Goal: Task Accomplishment & Management: Use online tool/utility

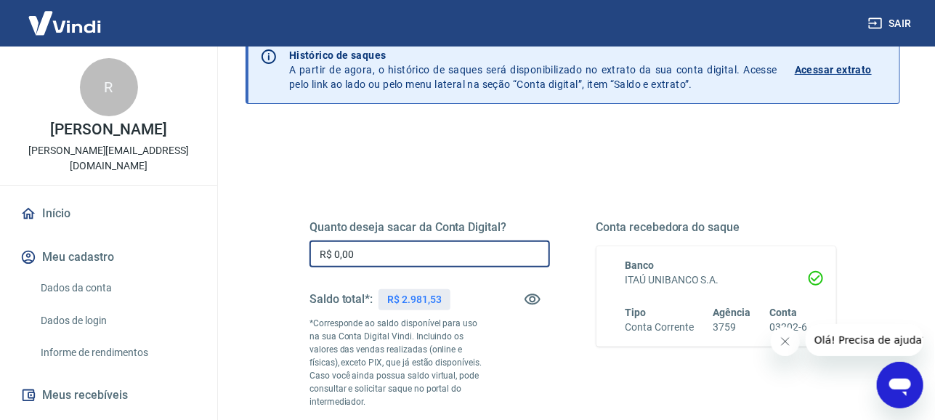
click at [396, 254] on input "R$ 0,00" at bounding box center [430, 254] width 241 height 27
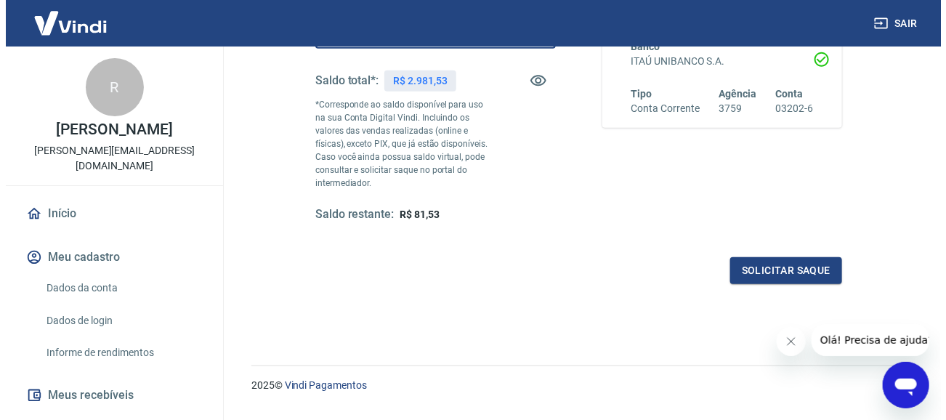
scroll to position [323, 0]
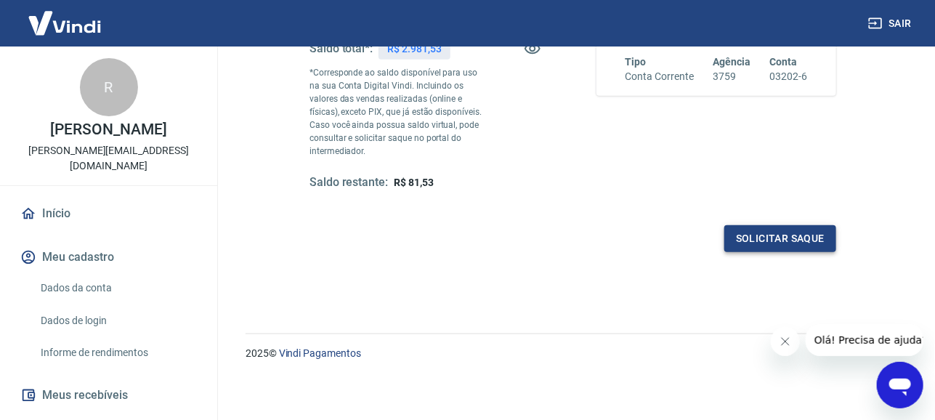
type input "R$ 2.900,00"
click at [794, 235] on button "Solicitar saque" at bounding box center [781, 238] width 112 height 27
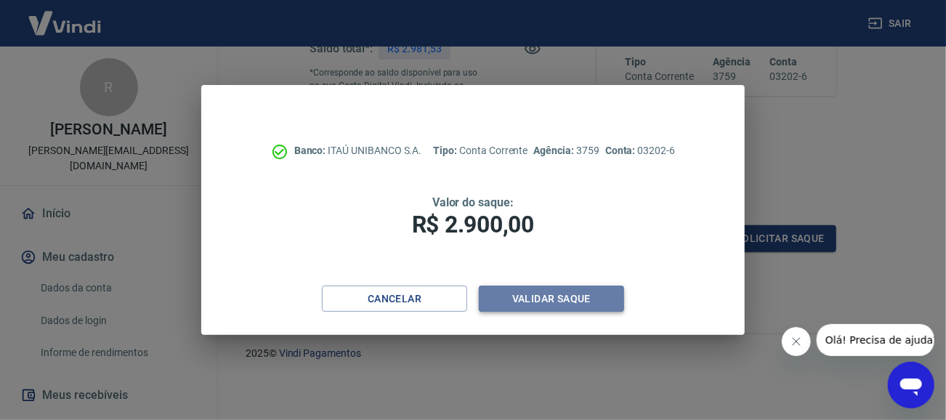
click at [587, 303] on button "Validar saque" at bounding box center [551, 299] width 145 height 27
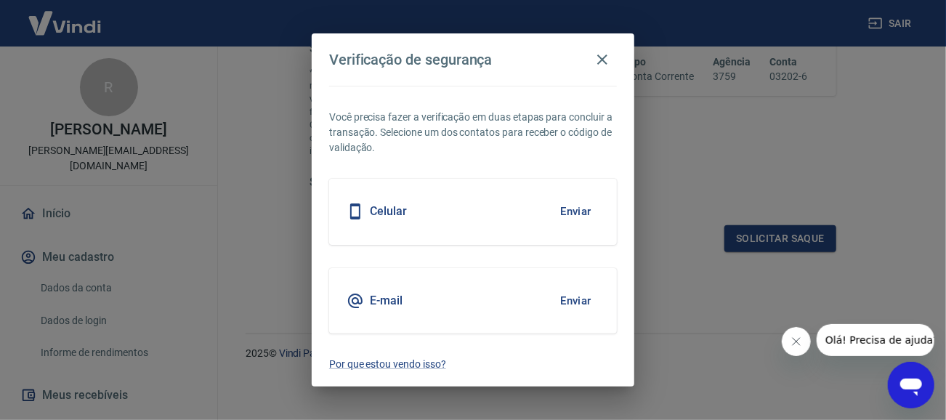
click at [587, 303] on button "Enviar" at bounding box center [575, 301] width 47 height 31
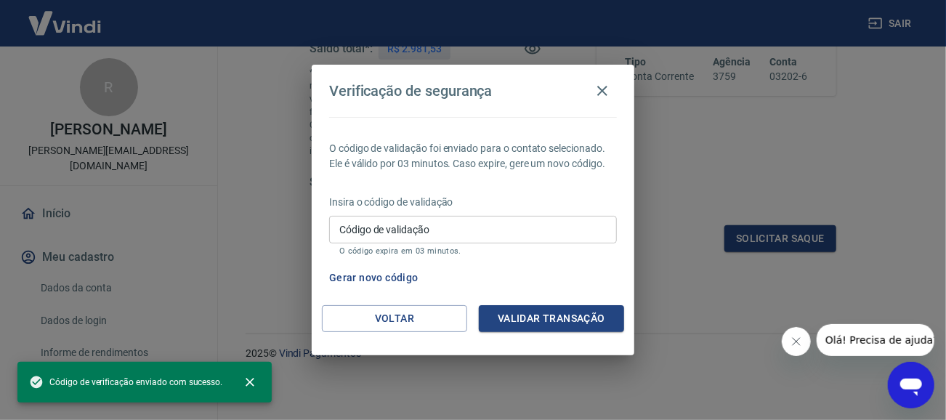
click at [423, 224] on input "Código de validação" at bounding box center [473, 229] width 288 height 27
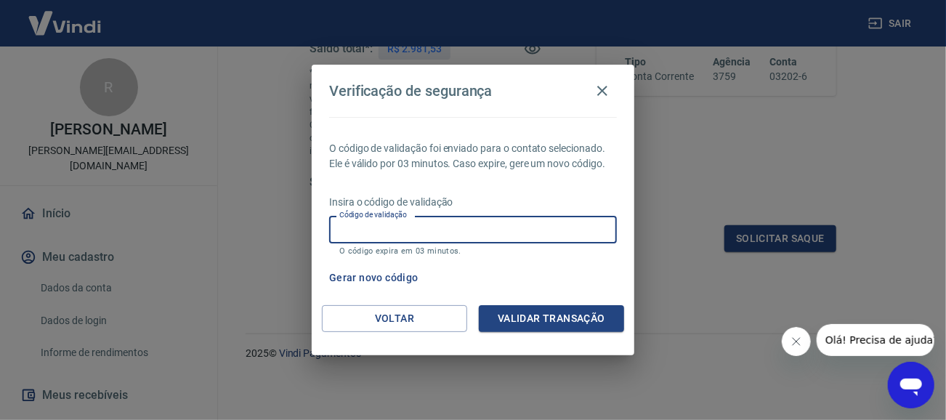
click at [416, 228] on input "Código de validação" at bounding box center [473, 229] width 288 height 27
type input "695067"
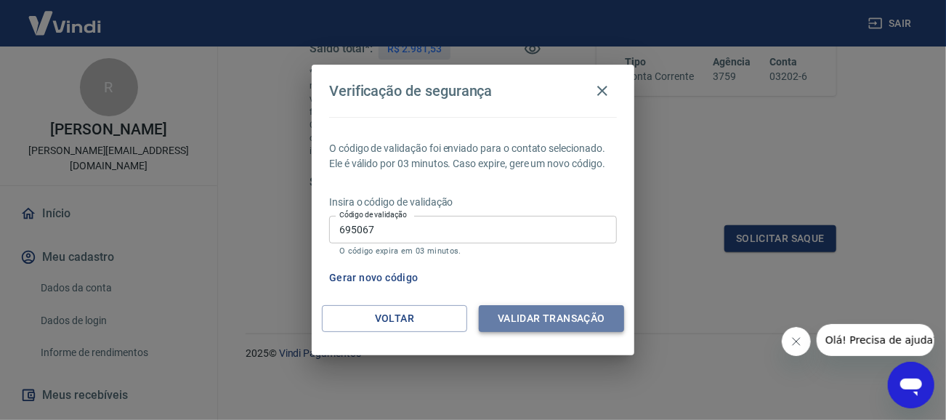
click at [520, 317] on button "Validar transação" at bounding box center [551, 318] width 145 height 27
